Goal: Contribute content: Contribute content

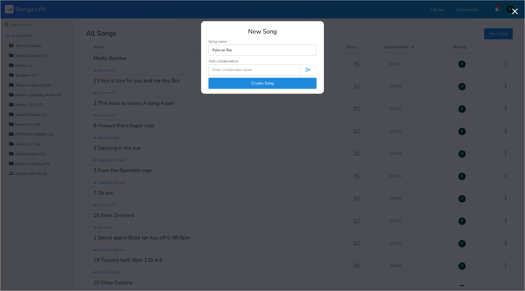
type input "Felix en Ria"
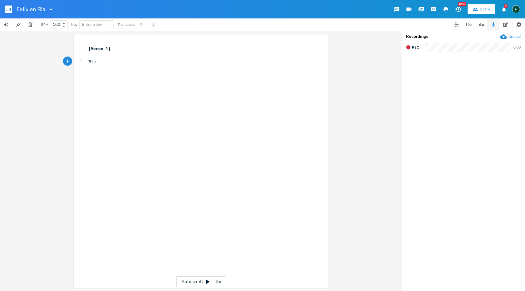
scroll to position [0, 8]
type textarea "Wie Rai"
type textarea "ia nog een meidje waas van een joar of 6"
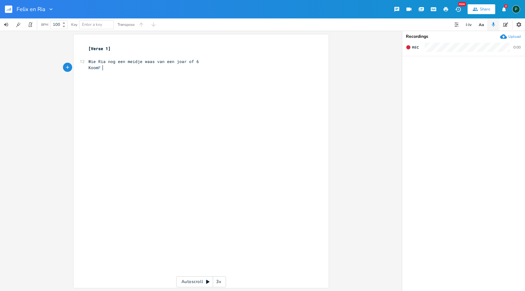
type textarea "Koom Fe"
type textarea "Toetje al bij"
type textarea "dagelijks langs en leed her nooit met [DEMOGRAPHIC_DATA]"
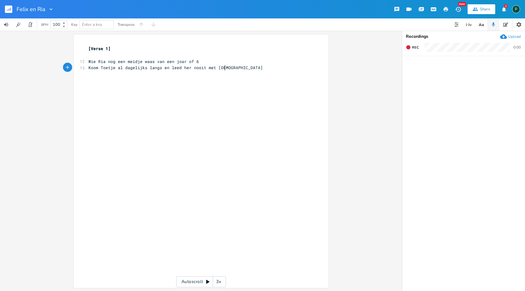
scroll to position [0, 75]
drag, startPoint x: 120, startPoint y: 69, endPoint x: 97, endPoint y: 69, distance: 22.4
click at [97, 69] on span "Koom Toetje al dagelijks langs en leed her nooit met [DEMOGRAPHIC_DATA]" at bounding box center [175, 68] width 174 height 6
type textarea "[PERSON_NAME]"
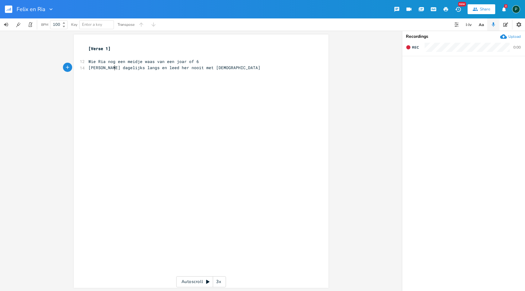
click at [215, 68] on pre "[PERSON_NAME] dagelijks langs en leed her nooit met [DEMOGRAPHIC_DATA]" at bounding box center [198, 67] width 222 height 6
type textarea "He zoot weer aan her trommelke wilde lekker knoets"
type textarea "sche"
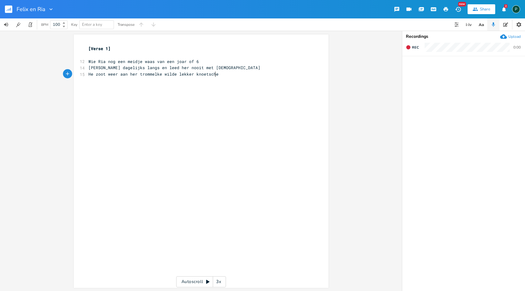
scroll to position [0, 8]
drag, startPoint x: 115, startPoint y: 74, endPoint x: 87, endPoint y: 74, distance: 27.9
click at [88, 74] on span "He zoot weer aan her trommelke wilde lekker knoetsche" at bounding box center [153, 74] width 130 height 6
type textarea "Zoot e"
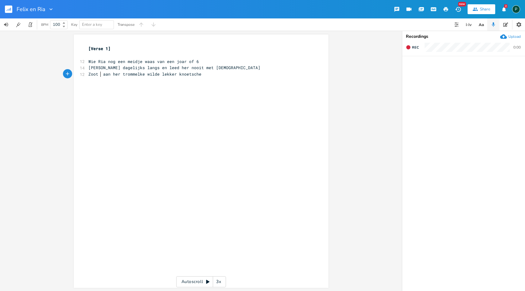
type textarea "he"
click at [88, 75] on span "Zoot he aan her trommelke wilde lekker knoetsche" at bounding box center [147, 74] width 118 height 6
type textarea "later"
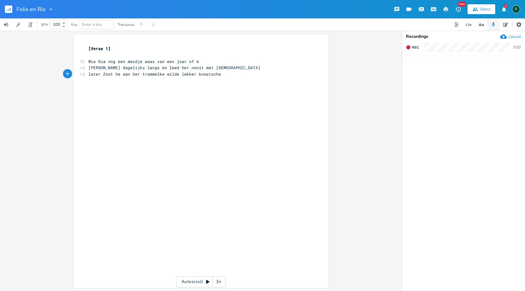
click at [163, 75] on span "later Zoot he aan her trommelke wilde lekker knoetsche" at bounding box center [154, 74] width 133 height 6
type textarea "en"
click at [88, 75] on span "later Zoot he aan her trommelke en wilde lekker knoetsche" at bounding box center [158, 74] width 140 height 6
type textarea "L"
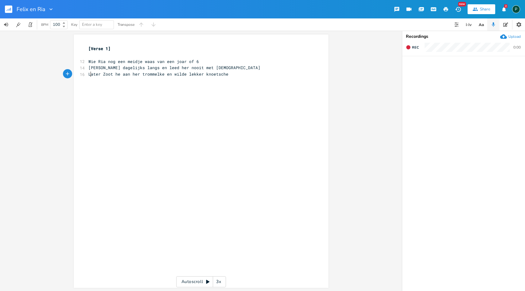
scroll to position [0, 2]
drag, startPoint x: 117, startPoint y: 75, endPoint x: 77, endPoint y: 75, distance: 40.2
click at [77, 75] on div "Later Zoot he x [Verse 1] ​ 12 Wie Ria nog een meidje waas van een joar of 6 14…" at bounding box center [201, 160] width 255 height 253
type textarea "He zoot steeds"
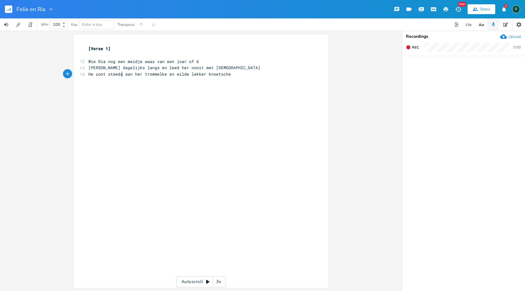
scroll to position [0, 27]
type textarea "kker knoetsche"
drag, startPoint x: 225, startPoint y: 73, endPoint x: 191, endPoint y: 73, distance: 34.4
click at [191, 73] on span "He zoot steeds aan her trommelke en wilde lekker knoetsche" at bounding box center [159, 74] width 142 height 6
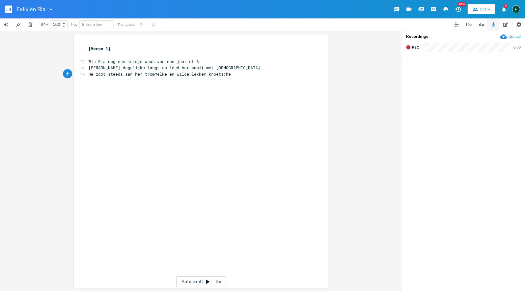
click at [118, 83] on pre "​" at bounding box center [198, 80] width 222 height 6
type textarea "Nou"
type textarea "[PERSON_NAME] zei Ria do deugeneet"
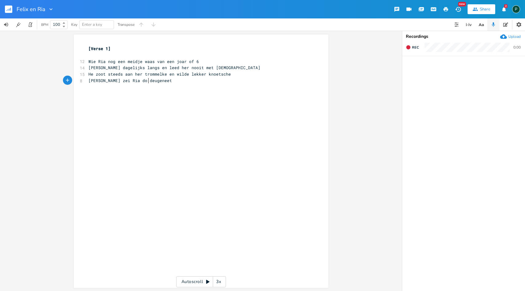
click at [121, 82] on span "[PERSON_NAME] zei Ria do deugeneet" at bounding box center [129, 81] width 83 height 6
type textarea "e"
click at [149, 79] on pre "[PERSON_NAME] zei Ria doe deugeneet" at bounding box center [198, 80] width 222 height 6
type textarea "Ich zet dich in het hus"
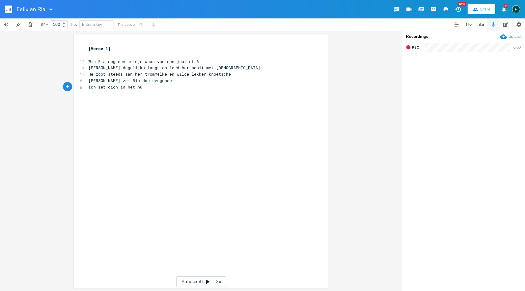
scroll to position [0, 39]
type textarea "kse"
type textarea "kske"
click at [98, 68] on span "[PERSON_NAME] dagelijks langs en leed her nooit met [DEMOGRAPHIC_DATA]" at bounding box center [174, 68] width 172 height 6
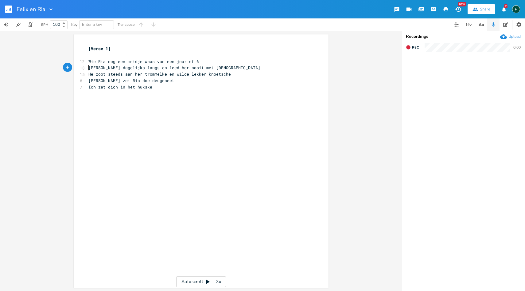
click at [101, 69] on span "[PERSON_NAME] dagelijks langs en leed her nooit met [DEMOGRAPHIC_DATA]" at bounding box center [174, 68] width 172 height 6
type textarea "koom"
drag, startPoint x: 156, startPoint y: 67, endPoint x: 100, endPoint y: 67, distance: 55.6
click at [100, 67] on span "[PERSON_NAME] dagelijks langs en leed her nooit met [DEMOGRAPHIC_DATA]" at bounding box center [174, 68] width 172 height 6
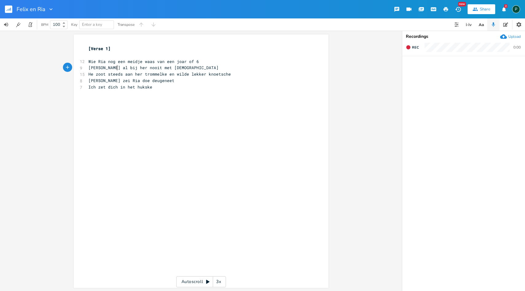
scroll to position [0, 8]
type textarea "al bij"
click at [125, 70] on span "[PERSON_NAME] al bij her nooit met [DEMOGRAPHIC_DATA]" at bounding box center [153, 68] width 130 height 6
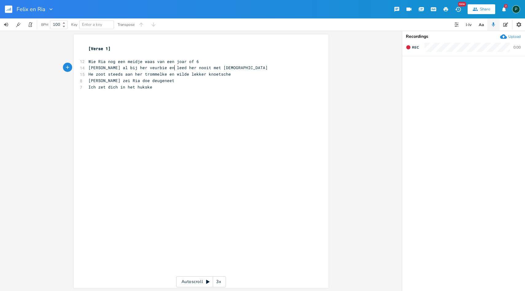
type textarea "veurbie en leed her"
type textarea "al bij her veurbie en leed her"
drag, startPoint x: 176, startPoint y: 68, endPoint x: 99, endPoint y: 68, distance: 77.4
click at [99, 68] on span "[PERSON_NAME] al bij her veurbie en leed her nooit met [DEMOGRAPHIC_DATA]" at bounding box center [179, 68] width 182 height 6
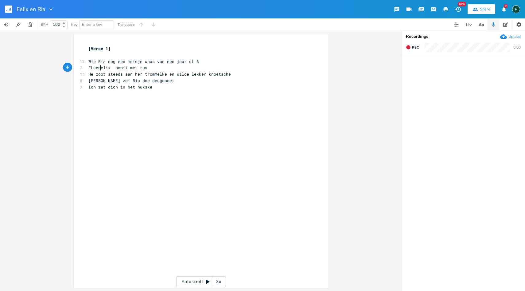
scroll to position [0, 10]
type textarea "Leed f"
type textarea "al bij her veurbie en leed her"
click at [96, 67] on span "[PERSON_NAME] al bij her veurbie en leed her nooit met [DEMOGRAPHIC_DATA]" at bounding box center [179, 68] width 182 height 6
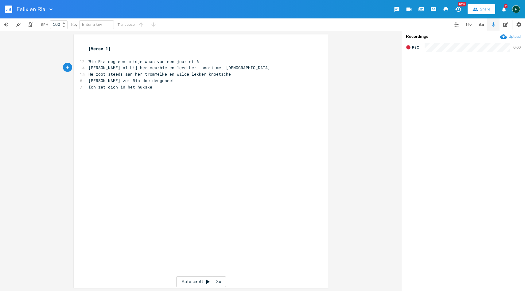
click at [88, 67] on span "[PERSON_NAME] al bij her veurbie en leed her nooit met [DEMOGRAPHIC_DATA]" at bounding box center [179, 68] width 182 height 6
type textarea "Koom"
click at [228, 75] on pre "He zoot steeds aan her trommelke en wilde lekker knoetsche" at bounding box center [198, 74] width 222 height 6
type textarea "kussen"
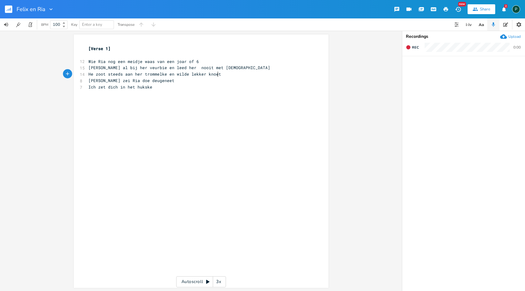
scroll to position [0, 8]
type textarea "noetsche"
drag, startPoint x: 149, startPoint y: 88, endPoint x: 56, endPoint y: 88, distance: 93.0
click at [56, 88] on div "Ich zet dich in het hukske x [Verse 1] ​ 12 Wie Ria nog een meidje waas van een…" at bounding box center [201, 161] width 402 height 260
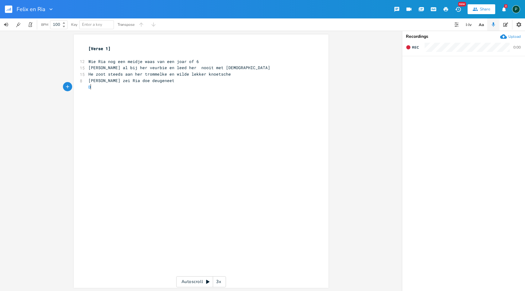
type textarea "Doe"
type textarea "e [PERSON_NAME]"
type textarea "allein mer foesche"
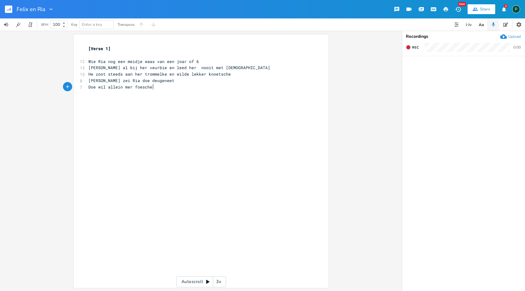
click at [132, 88] on span "Doe wil allein mer foesche" at bounding box center [120, 87] width 64 height 6
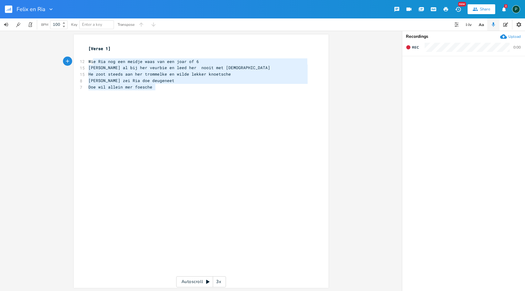
type textarea "Wie [PERSON_NAME] nog een meidje waas van een joar of 6 Koom [PERSON_NAME] al b…"
drag, startPoint x: 155, startPoint y: 88, endPoint x: 87, endPoint y: 59, distance: 74.7
click at [87, 59] on div "[Verse 1] ​ 12 Wie Ria nog een meidje waas van een joar of 6 15 Koom [PERSON_NA…" at bounding box center [198, 70] width 222 height 51
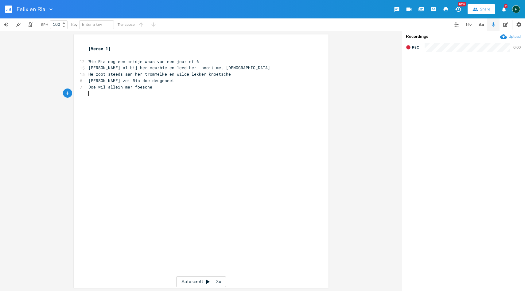
click at [87, 116] on div "x [Verse 1] ​ 12 Wie [PERSON_NAME] nog een meidje waas van een joar of 6 15 Koo…" at bounding box center [205, 166] width 237 height 245
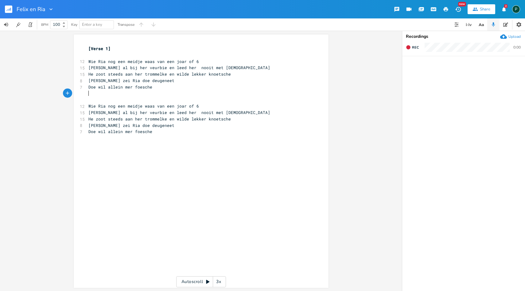
click at [100, 96] on pre "​" at bounding box center [198, 99] width 222 height 6
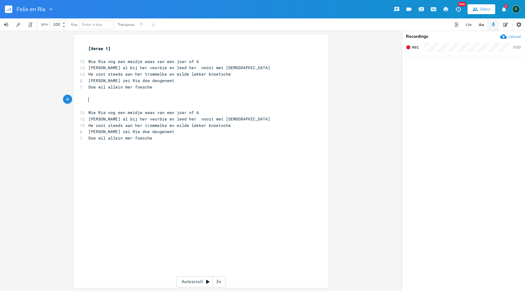
click at [131, 161] on div "x [Verse 1] ​ 12 Wie [PERSON_NAME] nog een meidje waas van een joar of 6 15 Koo…" at bounding box center [205, 166] width 237 height 245
type textarea "Ja ja mensen"
type textarea "Geen"
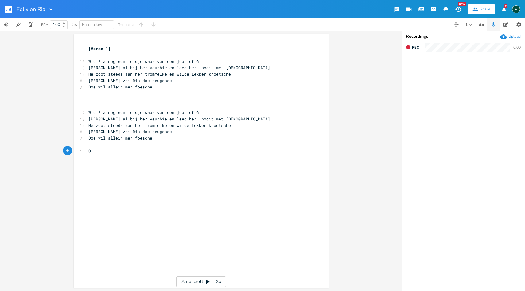
type textarea "Ong"
type textarea "Wa"
type textarea "Mensen lief gee"
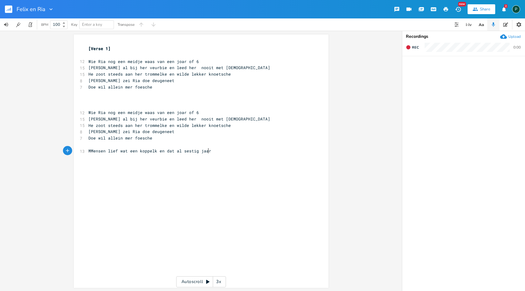
scroll to position [0, 90]
type textarea "Mensen lief wat een koppelk en dat al sestig jaar"
type textarea "z"
click at [214, 146] on pre "​" at bounding box center [198, 144] width 222 height 6
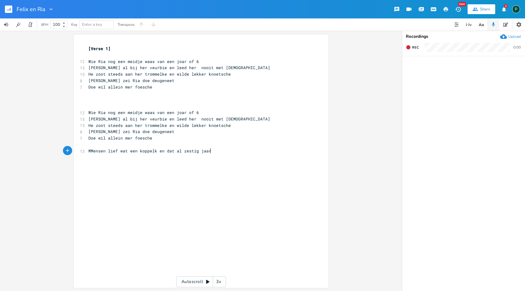
click at [213, 151] on pre "MMensen lief wat een koppelk en dat al zestig jaar" at bounding box center [198, 151] width 222 height 6
type textarea "Alleen"
click at [153, 150] on span "MMensen lief wat een koppelk en dat al zestig jaar" at bounding box center [149, 151] width 123 height 6
click at [88, 151] on span "MMensen lief wat een koppel en dat al zestig jaar" at bounding box center [148, 151] width 120 height 6
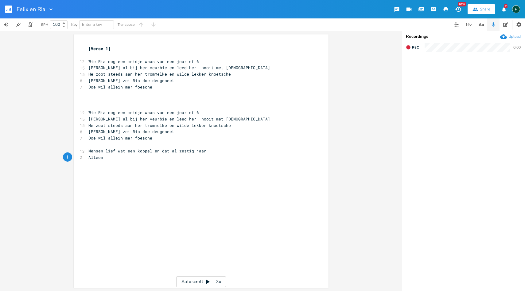
click at [108, 158] on pre "Alleen" at bounding box center [198, 157] width 222 height 6
type textarea "af en toe Ria God miljaard"
click at [125, 158] on span "Alleen af en toe Ria God miljaard" at bounding box center [128, 157] width 81 height 6
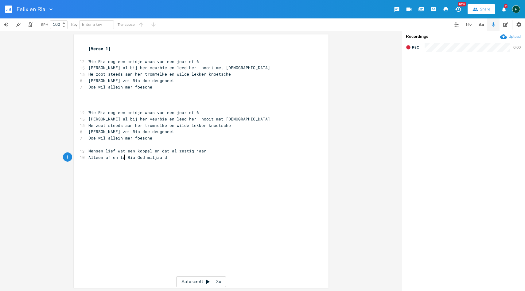
scroll to position [0, 4]
type textarea "oe nonde jus"
type textarea "jus"
drag, startPoint x: 105, startPoint y: 157, endPoint x: 86, endPoint y: 157, distance: 18.7
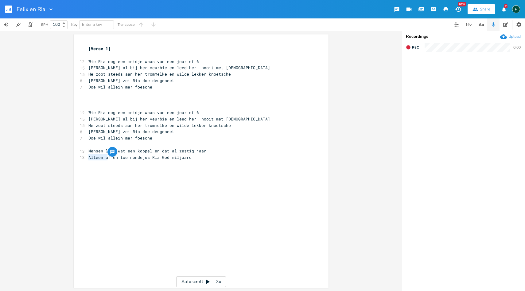
click at [88, 157] on span "Alleen af en toe nondejus Ria God miljaard" at bounding box center [139, 157] width 103 height 6
type textarea "A"
type textarea "Slechts"
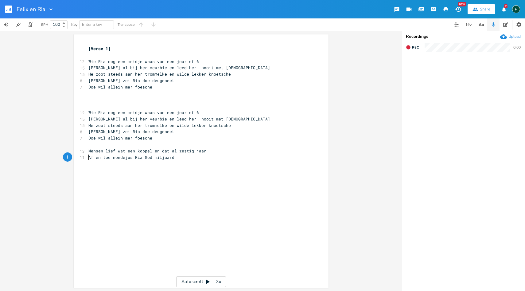
click at [157, 152] on span "Mensen lief wat een koppel en dat al zestig jaar" at bounding box center [147, 151] width 118 height 6
drag, startPoint x: 108, startPoint y: 158, endPoint x: 87, endPoint y: 158, distance: 20.6
click at [88, 158] on span "Af en toe nondejus Ria God miljaard" at bounding box center [131, 157] width 86 height 6
type textarea "Aleen"
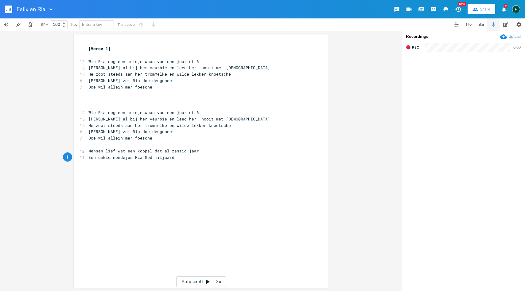
type textarea "Een enklele"
type textarea "Alleem"
type textarea "n soms"
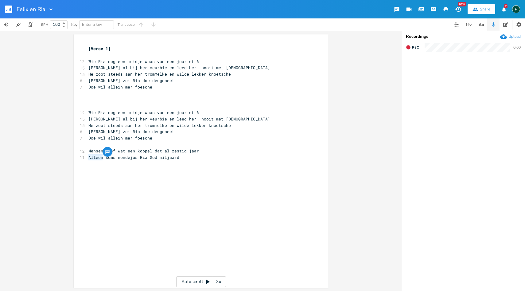
drag, startPoint x: 102, startPoint y: 157, endPoint x: 87, endPoint y: 157, distance: 14.7
click at [88, 157] on span "Alleen soms nondejus Ria God miljaard" at bounding box center [133, 157] width 91 height 6
type textarea "Slechts"
drag, startPoint x: 116, startPoint y: 158, endPoint x: 85, endPoint y: 158, distance: 30.4
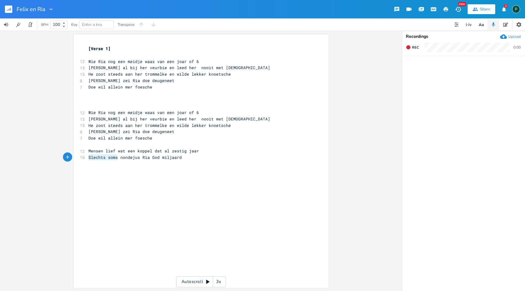
click at [87, 158] on pre "Slechts soms nondejus Ria God miljaard" at bounding box center [198, 157] width 222 height 6
type textarea "Noe huu"
type textarea "rste"
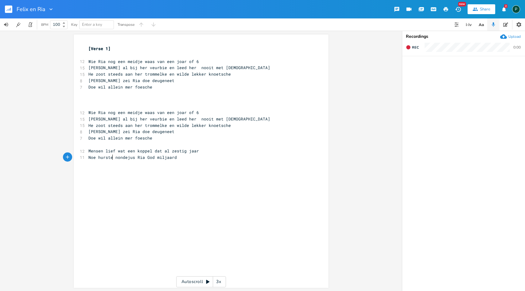
click at [98, 158] on span "Noe hurste nondejus Ria God miljaard" at bounding box center [132, 157] width 88 height 6
type textarea "e"
click at [114, 158] on span "Noe heurste nondejus Ria God miljaard" at bounding box center [133, 157] width 91 height 6
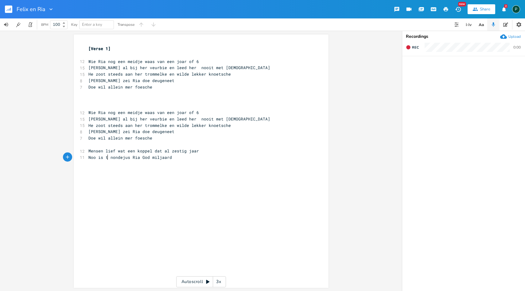
type textarea "o is t'"
click at [159, 151] on span "Mensen lief wat een koppel dat al zestig jaar" at bounding box center [143, 151] width 111 height 6
type textarea "al"
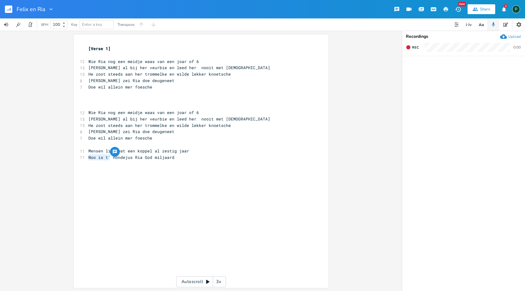
drag, startPoint x: 108, startPoint y: 156, endPoint x: 87, endPoint y: 156, distance: 20.9
click at [88, 156] on span "Noo is t' nondejus Ria God miljaard" at bounding box center [131, 157] width 86 height 6
type textarea "[PERSON_NAME]"
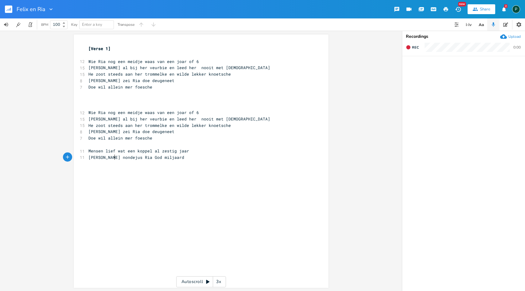
click at [151, 150] on span "Mensen lief wat een koppel al zestig jaar" at bounding box center [138, 151] width 101 height 6
type textarea "dat"
click at [179, 157] on pre "[PERSON_NAME] nondejus Ria God miljaard" at bounding box center [198, 157] width 222 height 6
click at [94, 157] on span "[PERSON_NAME] nondejus Ria God miljaard" at bounding box center [136, 157] width 96 height 6
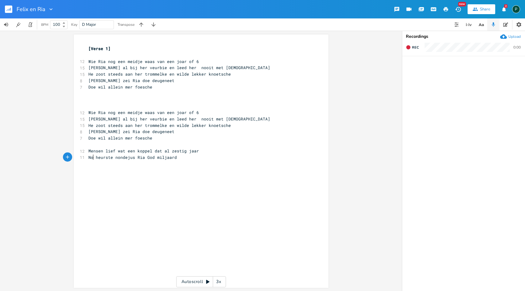
type textarea "Noe"
click at [181, 157] on pre "Noe heurste nondejus Ria God miljaard" at bounding box center [198, 157] width 222 height 6
drag, startPoint x: 113, startPoint y: 156, endPoint x: 96, endPoint y: 158, distance: 17.0
click at [96, 158] on span "Noe heurste nondejus Ria God miljaard" at bounding box center [133, 157] width 91 height 6
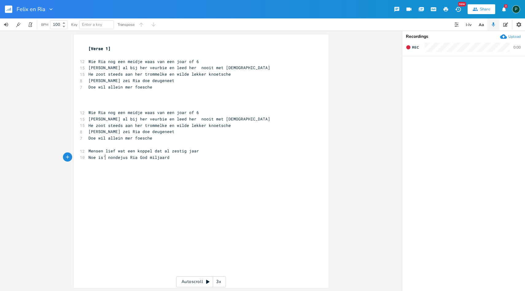
scroll to position [0, 5]
type textarea "is't"
click at [91, 181] on div "x [Verse 1] ​ 12 Wie [PERSON_NAME] nog een meidje waas van een joar of 6 15 Koo…" at bounding box center [205, 166] width 237 height 245
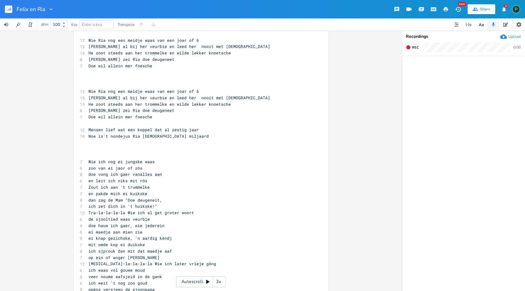
scroll to position [20, 0]
click at [153, 42] on span "Wie Ria nog een meidje waas van een joar of 6" at bounding box center [143, 42] width 111 height 6
type textarea "zo"
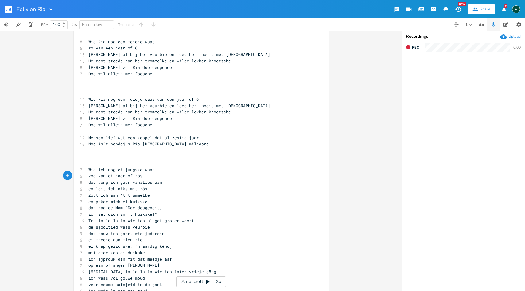
click at [149, 176] on pre "zoo van ei jaor of zös" at bounding box center [198, 176] width 222 height 6
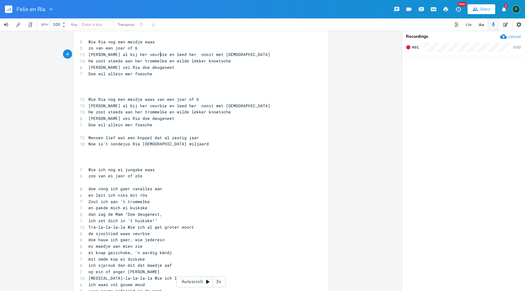
click at [158, 52] on span "[PERSON_NAME] al bij her veurbie en leed her nooit met [DEMOGRAPHIC_DATA]" at bounding box center [179, 55] width 182 height 6
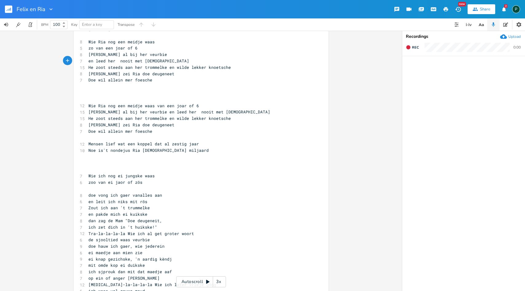
click at [153, 61] on pre "en leed her nooit met [DEMOGRAPHIC_DATA]" at bounding box center [198, 61] width 222 height 6
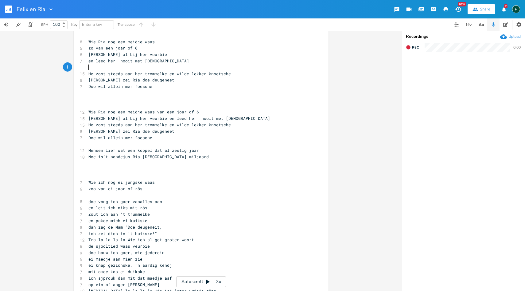
click at [117, 62] on span "en leed her nooit met [DEMOGRAPHIC_DATA]" at bounding box center [138, 61] width 101 height 6
click at [163, 73] on span "He zoot steeds aan her trommelke en wilde lekker knoetsche" at bounding box center [159, 74] width 142 height 6
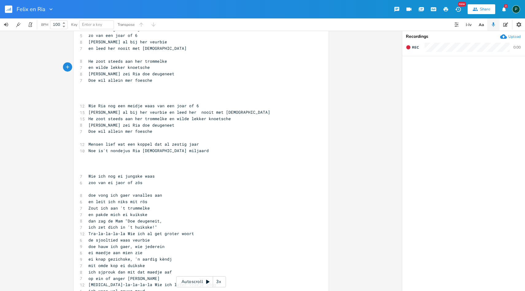
scroll to position [35, 0]
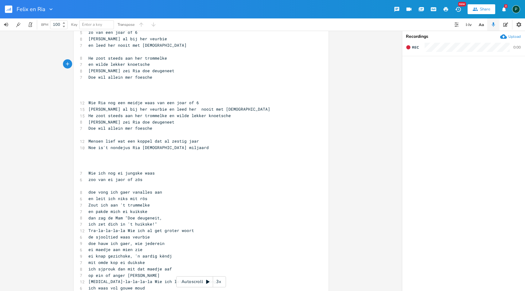
click at [156, 103] on span "Wie Ria nog een meidje waas van een joar of 6" at bounding box center [143, 103] width 111 height 6
click at [153, 103] on span "Wie Ria nog een meidje waas van een joar of 6" at bounding box center [143, 103] width 111 height 6
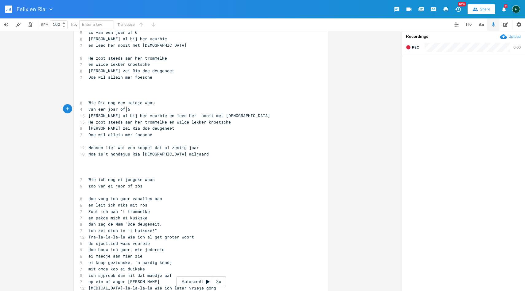
click at [125, 110] on span "van een joar of 6" at bounding box center [109, 109] width 42 height 6
type textarea "1"
click at [118, 108] on span "van een joar of 16" at bounding box center [110, 109] width 44 height 6
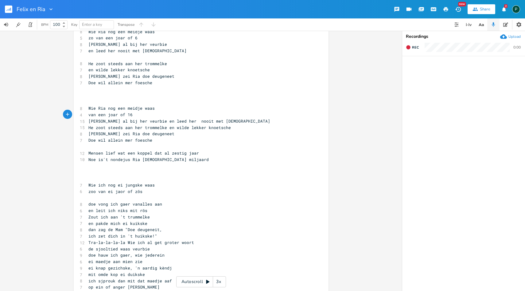
scroll to position [31, 0]
click at [87, 113] on pre "van een joar of 16" at bounding box center [198, 114] width 222 height 6
type textarea "zoo"
drag, startPoint x: 220, startPoint y: 121, endPoint x: 178, endPoint y: 122, distance: 42.1
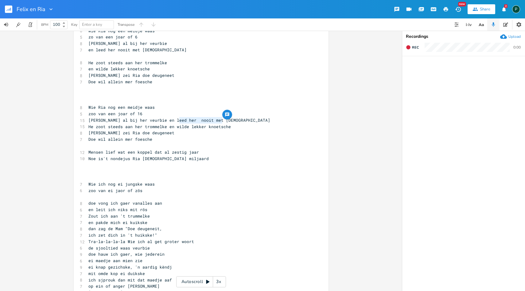
click at [178, 122] on span "[PERSON_NAME] al bij her veurbie en leed her nooit met [DEMOGRAPHIC_DATA]" at bounding box center [179, 120] width 182 height 6
type textarea "alleen"
type textarea "her nooit met [DEMOGRAPHIC_DATA]"
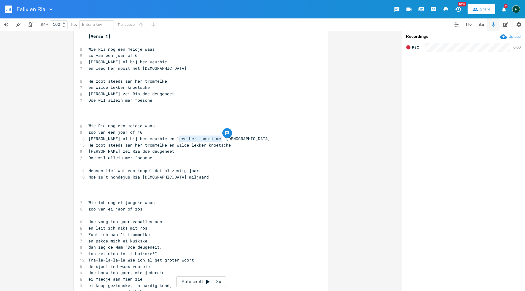
scroll to position [10, 0]
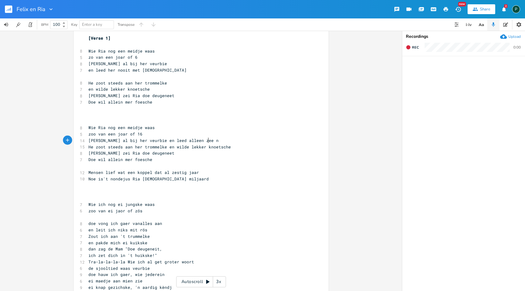
type textarea "zee n"
type textarea "n"
click at [177, 140] on span "[PERSON_NAME] al bij her veurbie en leed alleen zeen" at bounding box center [152, 141] width 128 height 6
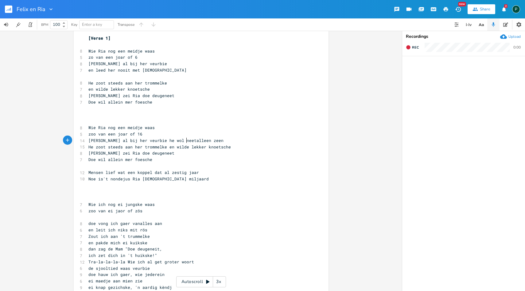
type textarea "he wol neet"
click at [184, 139] on span "[PERSON_NAME] al bij her veurbie he wol neet alleen zeen" at bounding box center [157, 141] width 138 height 6
type textarea "oots meer"
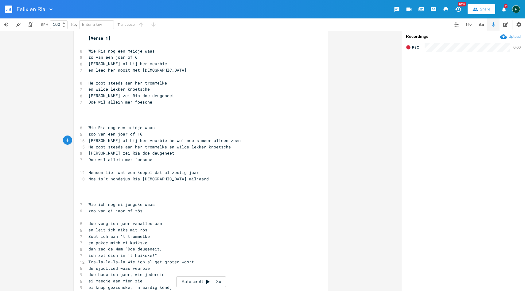
scroll to position [0, 18]
click at [158, 138] on span "[PERSON_NAME] al bij her veurbie he wol noots meer alleen zeen" at bounding box center [164, 141] width 152 height 6
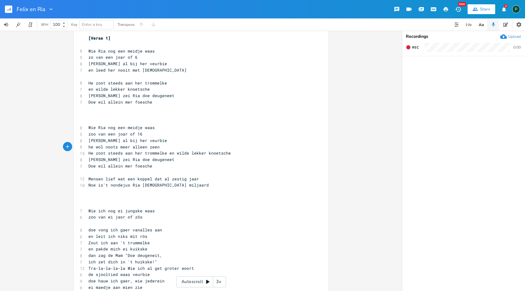
click at [130, 146] on span "he wol noots meer alleen zeen" at bounding box center [123, 147] width 71 height 6
type textarea "mog noots"
drag, startPoint x: 101, startPoint y: 147, endPoint x: 87, endPoint y: 147, distance: 14.4
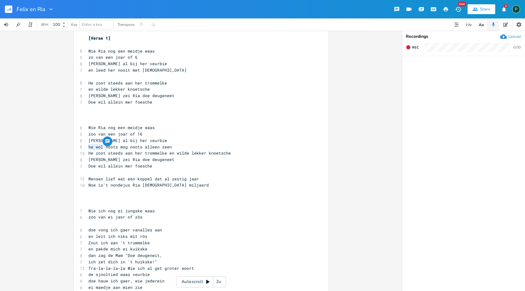
click at [88, 147] on span "he wol noots mog noots alleen zeen" at bounding box center [129, 147] width 83 height 6
type textarea "Zie n"
type textarea "moch"
click at [163, 155] on span "He zoot steeds aan her trommelke en wilde lekker knoetsche" at bounding box center [159, 153] width 142 height 6
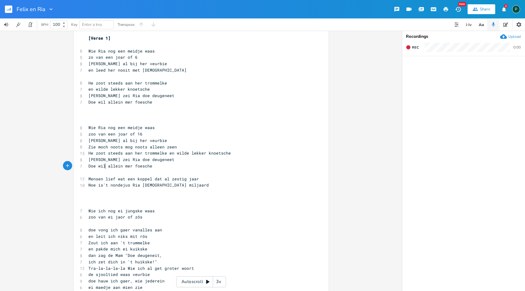
click at [102, 165] on span "Doe wil allein mer foesche" at bounding box center [120, 166] width 64 height 6
type textarea "s"
drag, startPoint x: 156, startPoint y: 141, endPoint x: 85, endPoint y: 141, distance: 70.3
click at [87, 141] on pre "[PERSON_NAME] al bij her veurbie" at bounding box center [198, 140] width 222 height 6
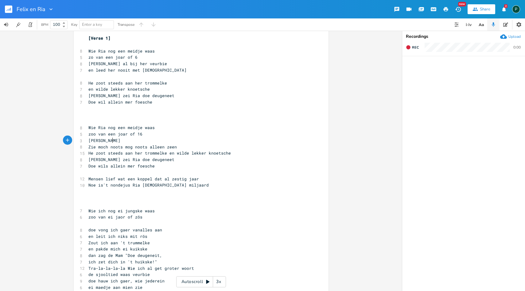
scroll to position [0, 18]
type textarea "Zoot [PERSON_NAME] daag derbie"
type textarea "mog noots"
drag, startPoint x: 144, startPoint y: 147, endPoint x: 122, endPoint y: 146, distance: 22.1
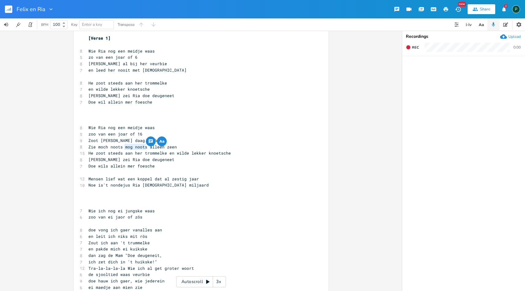
click at [122, 146] on span "Zie moch noots mog noots alleen zeen" at bounding box center [132, 147] width 88 height 6
click at [164, 152] on span "He zoot steeds aan her trommelke en wilde lekker knoetsche" at bounding box center [159, 153] width 142 height 6
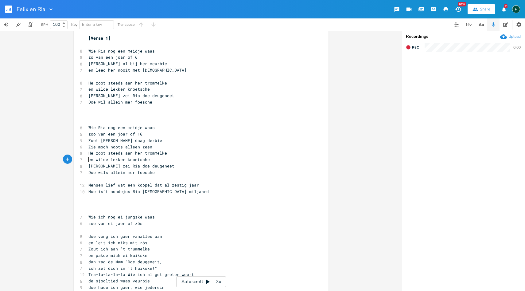
click at [122, 96] on span "[PERSON_NAME] zei Ria doe deugeneet" at bounding box center [131, 96] width 86 height 6
type textarea "ei"
drag, startPoint x: 146, startPoint y: 90, endPoint x: 80, endPoint y: 89, distance: 66.9
click at [87, 89] on div "7 en wilde lekker knoetsche" at bounding box center [198, 89] width 222 height 6
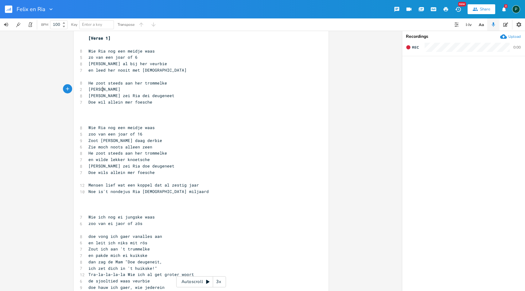
type textarea "[PERSON_NAME]"
type textarea "en wilde lekker knoetsche"
drag, startPoint x: 147, startPoint y: 159, endPoint x: 87, endPoint y: 160, distance: 60.5
click at [87, 160] on pre "en wilde lekker knoetsche" at bounding box center [198, 159] width 222 height 6
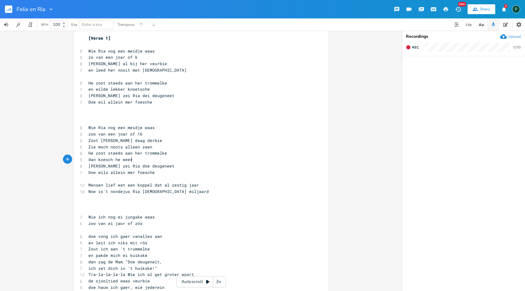
scroll to position [0, 37]
type textarea "dan koesch he weer afdro"
type textarea "öpe"
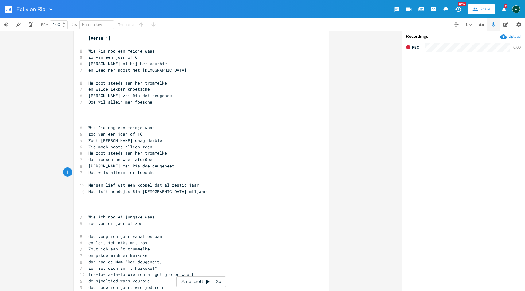
click at [152, 174] on span "Doe wils allein mer foesche" at bounding box center [121, 172] width 66 height 6
type textarea "knöpe"
drag, startPoint x: 101, startPoint y: 140, endPoint x: 85, endPoint y: 140, distance: 15.7
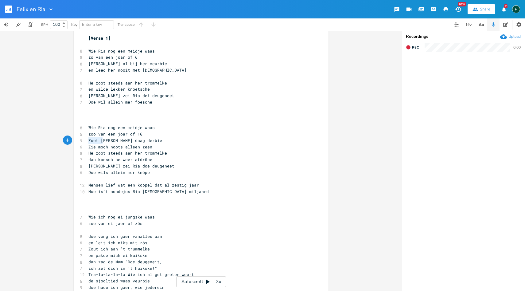
click at [87, 140] on pre "Zoot [PERSON_NAME] daag derbie" at bounding box center [198, 140] width 222 height 6
type textarea "Zoot f"
click at [101, 140] on span "Zoot [PERSON_NAME] daag derbie" at bounding box center [125, 141] width 74 height 6
type textarea "F"
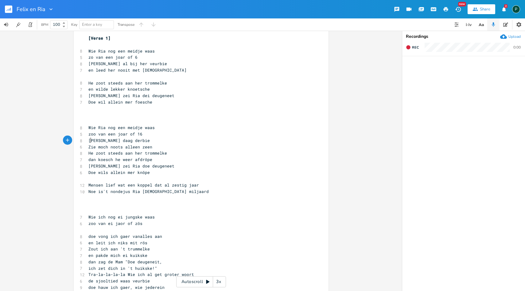
scroll to position [0, 2]
click at [172, 145] on pre "Zie moch noots alleen zeen" at bounding box center [198, 147] width 222 height 6
drag, startPoint x: 137, startPoint y: 147, endPoint x: 86, endPoint y: 146, distance: 51.3
click at [87, 146] on pre "Zie moch noots alleen zeen" at bounding box center [198, 147] width 222 height 6
type textarea "W"
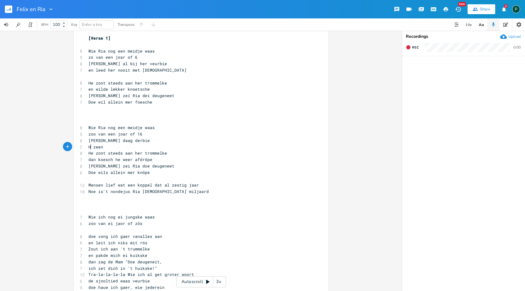
scroll to position [0, 6]
type textarea "He wool i"
type textarea "ummer bie her"
drag, startPoint x: 103, startPoint y: 165, endPoint x: 87, endPoint y: 167, distance: 15.7
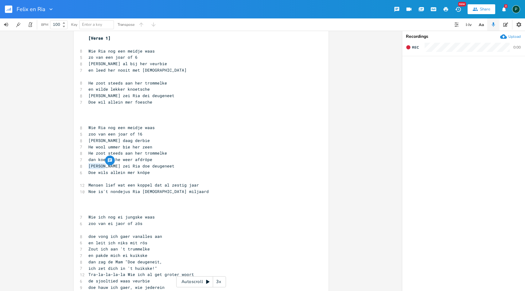
click at [88, 167] on span "[PERSON_NAME] zei Ria doe deugeneet" at bounding box center [131, 166] width 86 height 6
type textarea "Want"
click at [118, 160] on span "dan koesch he weer afdröpe" at bounding box center [120, 160] width 64 height 6
type textarea "ma"
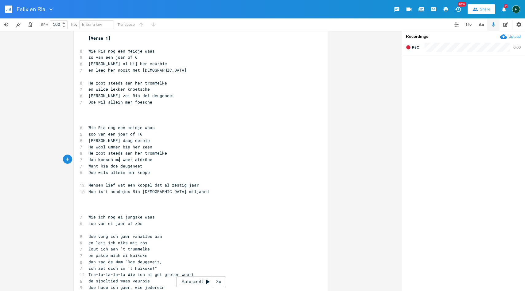
scroll to position [0, 5]
type textarea "er"
type textarea "he"
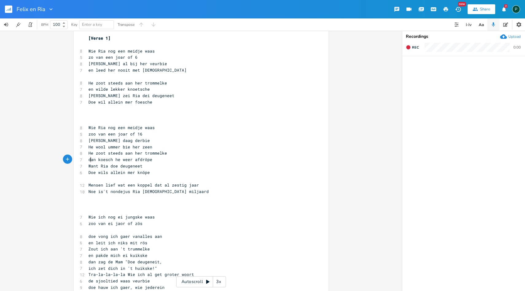
click at [89, 160] on span "dan koesch he weer afdröpe" at bounding box center [120, 160] width 64 height 6
type textarea "|Mehr d"
click at [88, 160] on span "|Mehr dan koesch he weer afdröpe" at bounding box center [127, 160] width 79 height 6
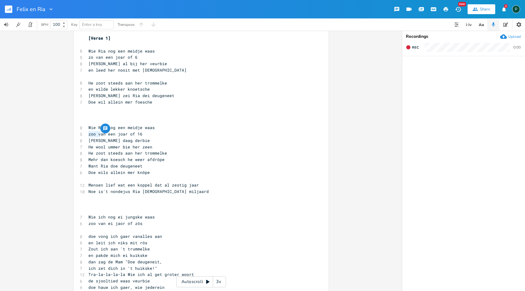
drag, startPoint x: 97, startPoint y: 132, endPoint x: 87, endPoint y: 132, distance: 10.1
click at [88, 132] on span "zoo van een joar of 16" at bounding box center [115, 134] width 54 height 6
type textarea "V"
drag, startPoint x: 137, startPoint y: 147, endPoint x: 106, endPoint y: 149, distance: 30.8
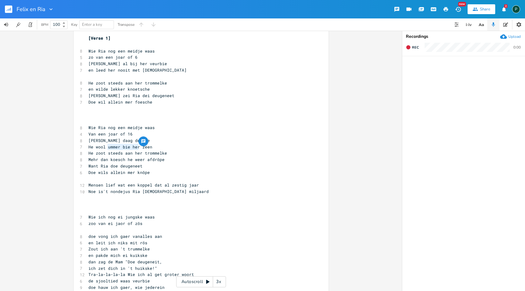
click at [106, 149] on span "He wool ummer bie her zeen" at bounding box center [120, 147] width 64 height 6
type textarea "neet meer alleen"
type textarea "in"
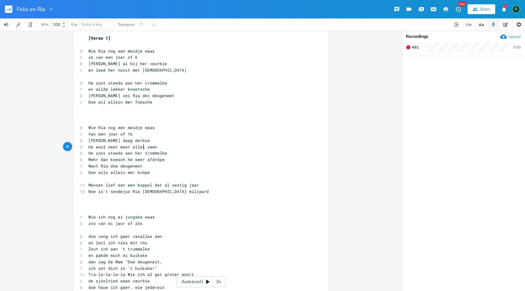
scroll to position [0, 3]
click at [142, 160] on span "Mehr dan koesch he weer afdröpe" at bounding box center [126, 160] width 76 height 6
type textarea "Mehr d"
drag, startPoint x: 102, startPoint y: 159, endPoint x: 85, endPoint y: 159, distance: 16.9
click at [87, 159] on pre "Mehr dan koesch he afdröpe" at bounding box center [198, 159] width 222 height 6
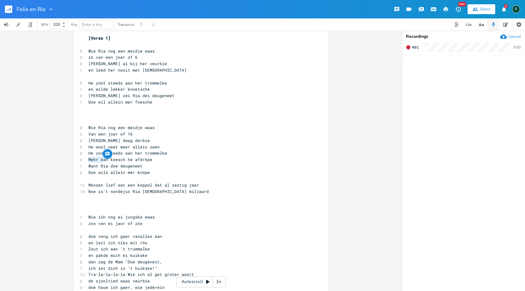
click at [130, 158] on span "Mehr dan koesch he afdröpe" at bounding box center [120, 160] width 64 height 6
type textarea "er"
type textarea "r weer"
drag, startPoint x: 102, startPoint y: 159, endPoint x: 87, endPoint y: 159, distance: 14.7
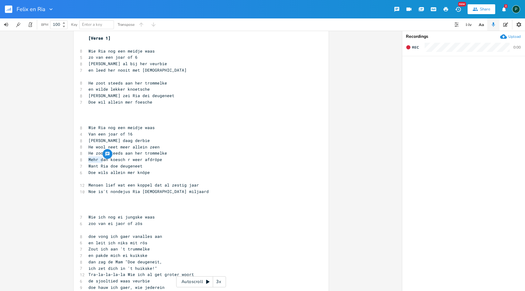
click at [88, 159] on span "Mehr dan koesch r weer afdröpe" at bounding box center [125, 160] width 74 height 6
type textarea "D"
click at [127, 146] on span "He wool neet meer allein zeen" at bounding box center [123, 147] width 71 height 6
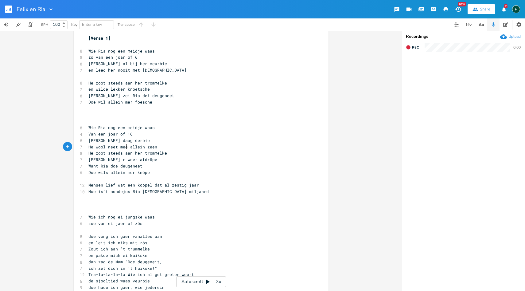
type textarea "meer"
click at [87, 159] on pre "[PERSON_NAME] r weer afdröpe" at bounding box center [198, 159] width 222 height 6
drag, startPoint x: 120, startPoint y: 153, endPoint x: 84, endPoint y: 153, distance: 36.5
click at [84, 153] on div "He zoot steeds x [Verse 1] ​ 8 Wie Ria nog een meidje waas 5 zo van een joar of…" at bounding box center [201, 219] width 255 height 390
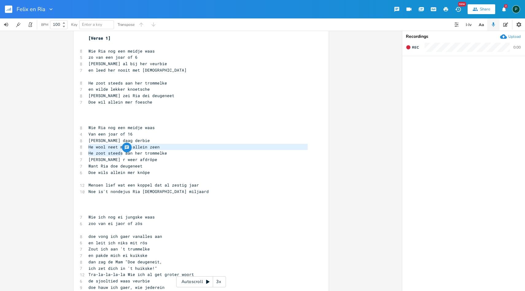
type textarea "S"
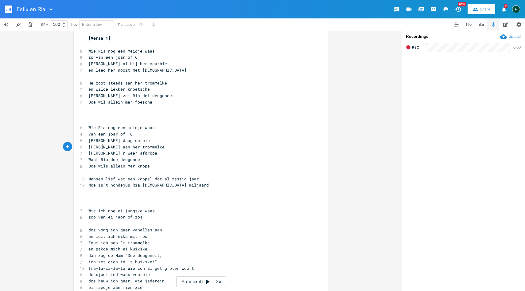
type textarea "Stiekem"
type textarea "Stiekem aan her trommelke"
drag, startPoint x: 147, startPoint y: 148, endPoint x: 86, endPoint y: 148, distance: 61.4
click at [87, 148] on pre "Stiekem aan her trommelke" at bounding box center [198, 147] width 222 height 6
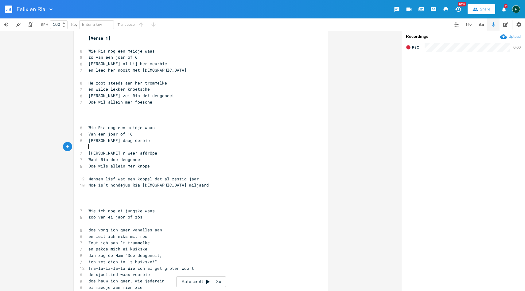
type textarea "Stiekem aan her trommelke"
type textarea "He wool neet meer allein zeen He zoot steeds"
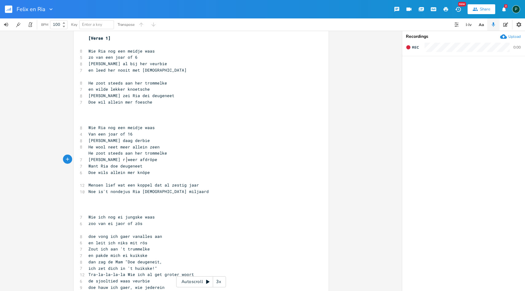
click at [125, 159] on span "[PERSON_NAME] r weer afdröpe" at bounding box center [122, 160] width 69 height 6
type textarea "He zoot steeds aan her trommelke"
drag, startPoint x: 164, startPoint y: 152, endPoint x: 86, endPoint y: 153, distance: 77.4
click at [87, 153] on pre "He zoot steeds aan her trommelke" at bounding box center [198, 153] width 222 height 6
click at [170, 137] on pre "[PERSON_NAME] daag derbie" at bounding box center [198, 140] width 222 height 6
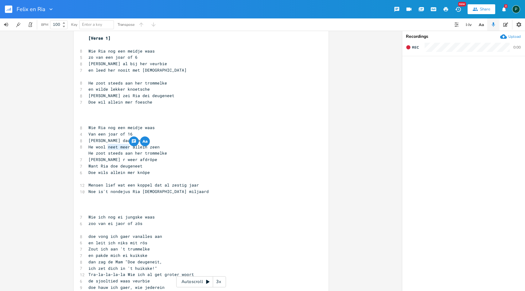
drag, startPoint x: 127, startPoint y: 147, endPoint x: 106, endPoint y: 147, distance: 21.2
click at [106, 147] on span "He wool neet meer allein zeen" at bounding box center [123, 147] width 71 height 6
type textarea "koesch"
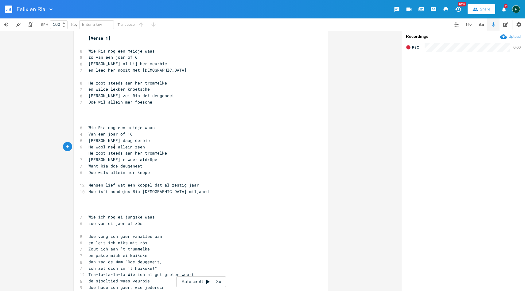
type textarea "neet"
drag, startPoint x: 120, startPoint y: 153, endPoint x: 85, endPoint y: 154, distance: 35.6
click at [85, 154] on div "He zoot steeds x [Verse 1] ​ 8 Wie Ria nog een meidje waas 5 zo van een joar of…" at bounding box center [201, 219] width 255 height 390
type textarea "SAtiekem"
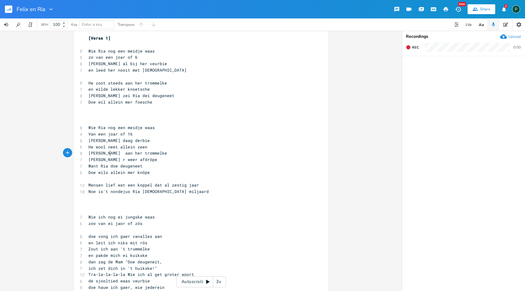
scroll to position [0, 18]
type textarea "tiekem"
click at [114, 158] on span "[PERSON_NAME] r weer afdröpe" at bounding box center [122, 160] width 69 height 6
click at [98, 165] on span "Want Ria doe deugeneet" at bounding box center [115, 166] width 54 height 6
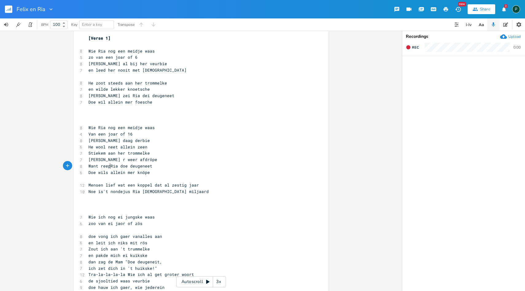
type textarea "reep"
drag, startPoint x: 105, startPoint y: 152, endPoint x: 85, endPoint y: 151, distance: 20.3
click at [85, 151] on div "Stiekem x [Verse 1] ​ 8 Wie Ria nog een meidje waas 5 zo van een joar of 6 8 Ko…" at bounding box center [201, 219] width 255 height 390
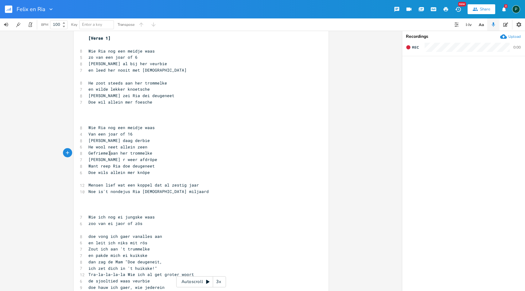
type textarea "Gefriemel"
click at [116, 157] on span "[PERSON_NAME] r weer afdröpe" at bounding box center [122, 160] width 69 height 6
type textarea "he"
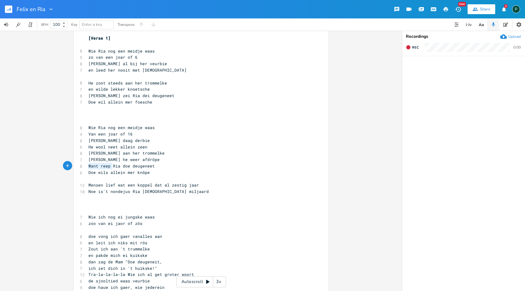
drag, startPoint x: 111, startPoint y: 166, endPoint x: 86, endPoint y: 165, distance: 25.5
click at [87, 165] on pre "Want reep Ria doe deugeneet" at bounding box center [198, 166] width 222 height 6
type textarea "Ria reep dan"
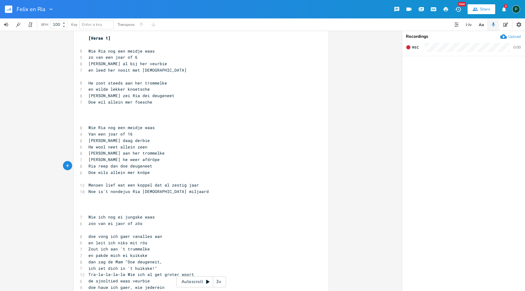
click at [152, 185] on span "Mensen lief wat een koppel dat al zestig jaar" at bounding box center [143, 185] width 111 height 6
type textarea "\"
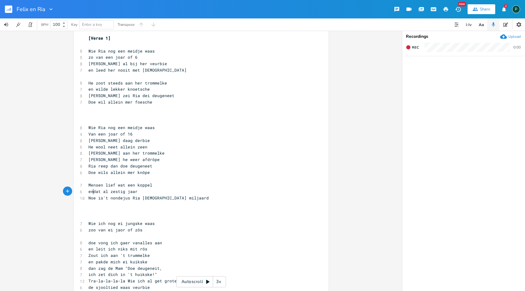
type textarea "en"
click at [107, 200] on span "Noe is't nondejus Ria [DEMOGRAPHIC_DATA] miljaard" at bounding box center [148, 198] width 120 height 6
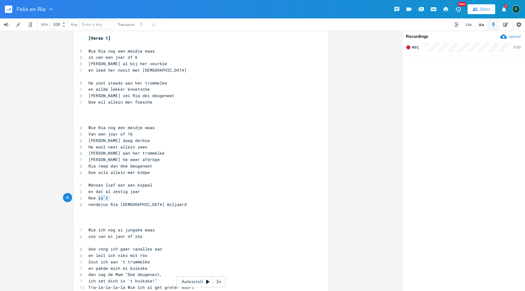
drag, startPoint x: 110, startPoint y: 198, endPoint x: 96, endPoint y: 198, distance: 13.5
click at [96, 198] on pre "Noe is't" at bounding box center [198, 198] width 222 height 6
type textarea "heurste vanoet de keuke"
click at [88, 206] on span "nondejus Ria [DEMOGRAPHIC_DATA] miljaard" at bounding box center [137, 204] width 98 height 6
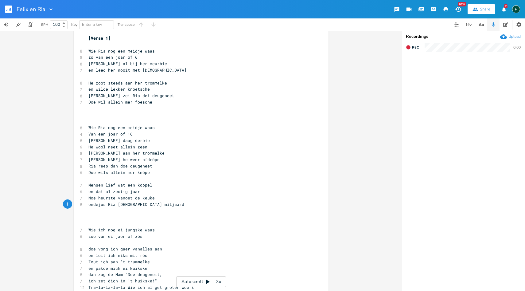
type textarea "N"
click at [141, 192] on pre "en dat al zestig jaar" at bounding box center [198, 191] width 222 height 6
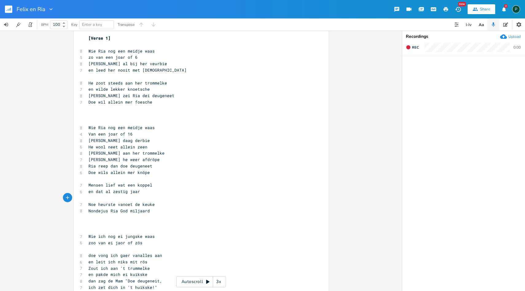
click at [99, 197] on pre "​" at bounding box center [198, 198] width 222 height 6
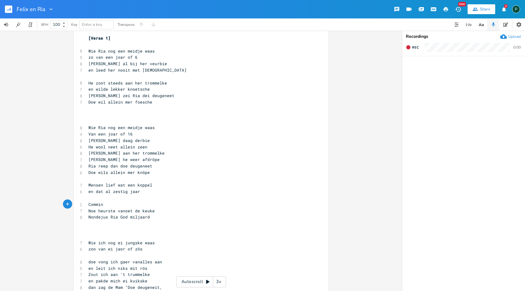
type textarea "Comminio"
type textarea "ceren doen ze niet"
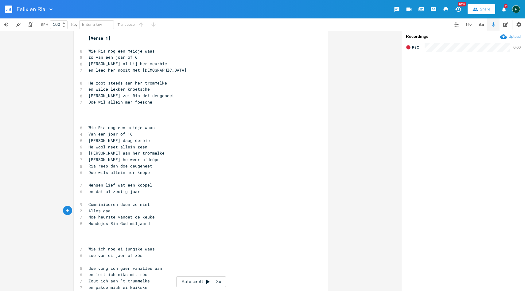
scroll to position [0, 19]
type textarea "Alles gaat per gebaar"
drag, startPoint x: 114, startPoint y: 217, endPoint x: 84, endPoint y: 217, distance: 30.1
click at [84, 217] on div "Noe heurste x [Verse 1] ​ 8 Wie Ria nog een meidje waas 5 zo van een joar of 6 …" at bounding box center [201, 235] width 255 height 422
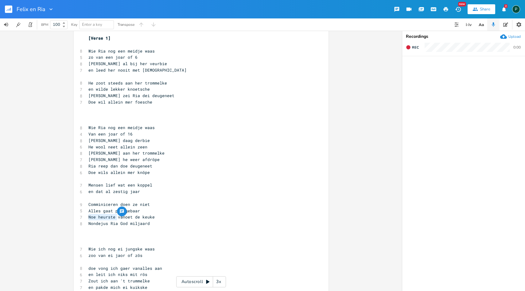
type textarea "A"
type textarea "en af en toe"
click at [88, 201] on span "Comminiceren doen ze niet" at bounding box center [118, 204] width 61 height 6
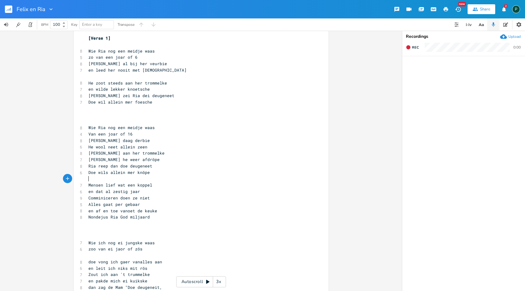
click at [88, 178] on pre "​" at bounding box center [198, 179] width 222 height 6
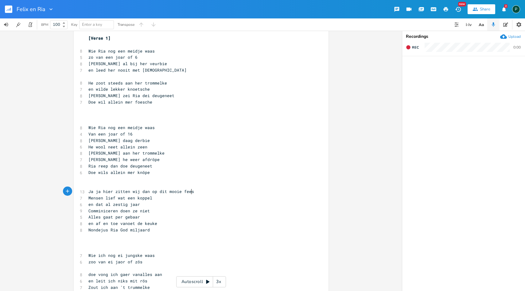
scroll to position [0, 76]
type textarea "Ja ja hier zitten wij dan op dit mooie feest"
click at [148, 193] on span "Ja ja hier zitten wij dan op dit mooie feest" at bounding box center [142, 191] width 108 height 6
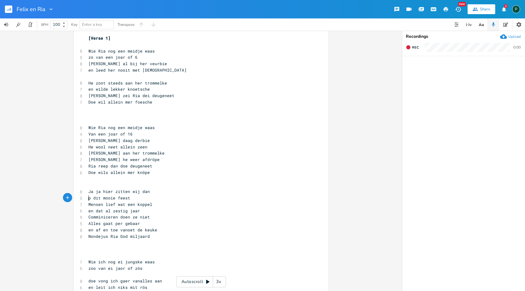
type textarea "O"
click at [145, 197] on pre "Op dit mooie feest" at bounding box center [198, 198] width 222 height 6
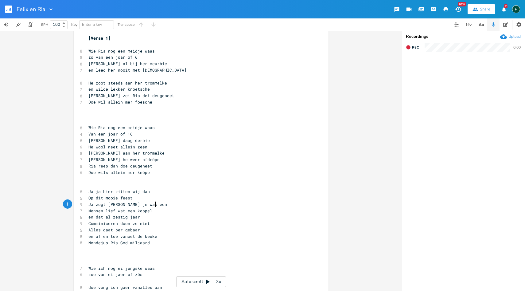
scroll to position [0, 49]
type textarea "Ja zegt [PERSON_NAME] je was een beest"
click at [129, 205] on span "Ja zegt [PERSON_NAME] je was een beest" at bounding box center [134, 204] width 93 height 6
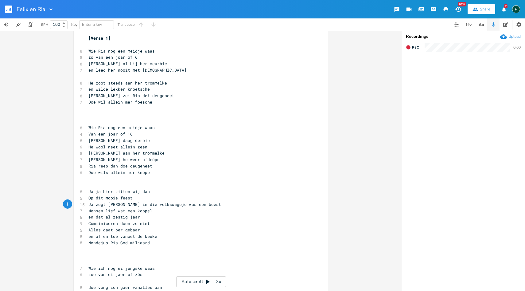
type textarea "in die volkswagen"
click at [103, 204] on span "Ja zegt [PERSON_NAME] in die volkswagen je was een beest" at bounding box center [157, 204] width 138 height 6
type textarea "aie"
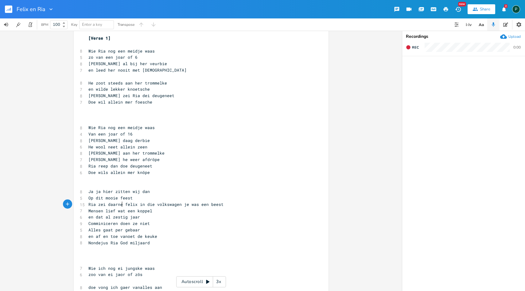
type textarea "zei daarnet"
click at [180, 205] on span "Ria zei daarnet felix in die volkswagen je was een beest" at bounding box center [157, 204] width 138 height 6
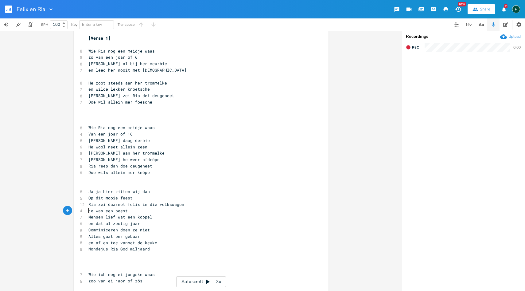
click at [130, 211] on pre "je was een beest" at bounding box center [198, 211] width 222 height 6
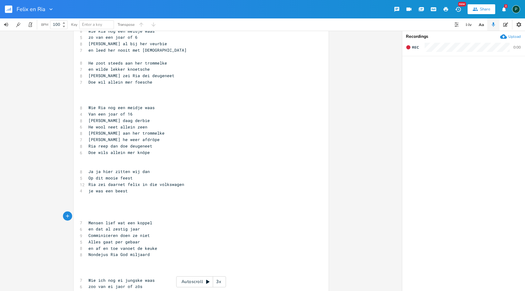
scroll to position [33, 0]
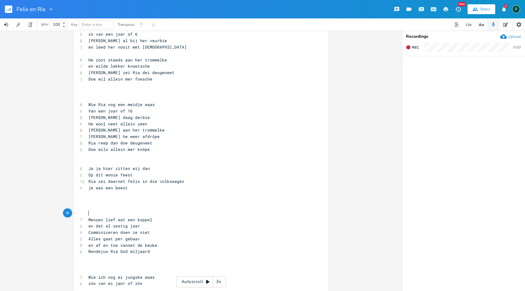
click at [111, 188] on span "je was een beest" at bounding box center [107, 188] width 39 height 6
type textarea "hij"
click at [91, 190] on pre "je was hij een beest" at bounding box center [198, 187] width 222 height 6
type textarea "onge"
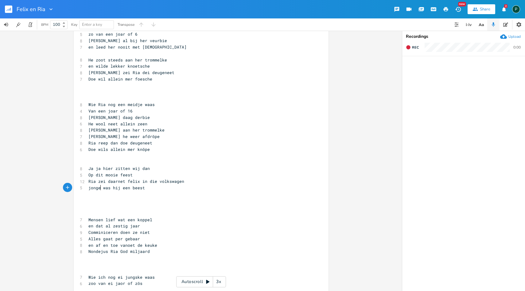
scroll to position [0, 9]
click at [140, 181] on span "Ria zei daarnet felix in die volkswagen" at bounding box center [136, 181] width 96 height 6
type textarea "toien"
type textarea "en"
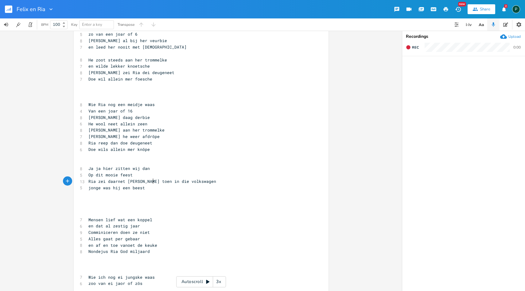
scroll to position [0, 5]
click at [127, 188] on span "jonge was hij een beest" at bounding box center [116, 188] width 56 height 6
drag, startPoint x: 119, startPoint y: 188, endPoint x: 82, endPoint y: 188, distance: 36.8
click at [82, 188] on div "jonge was hij x [Verse 1] ​ 8 Wie Ria nog een meidje waas 5 zo van een joar of …" at bounding box center [201, 237] width 255 height 473
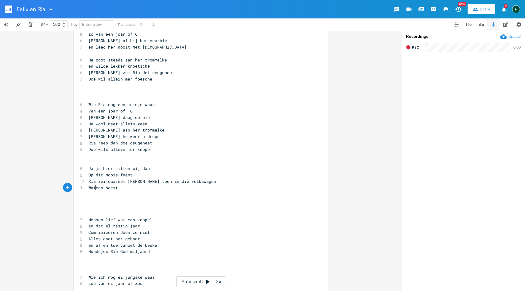
type textarea "Wat"
click at [123, 183] on span "Ria zei daarnet [PERSON_NAME] toen in die volkswagen" at bounding box center [152, 181] width 128 height 6
click at [88, 179] on span "Ria zei [PERSON_NAME] toen in die volkswagen" at bounding box center [142, 181] width 108 height 6
type textarea "Waar"
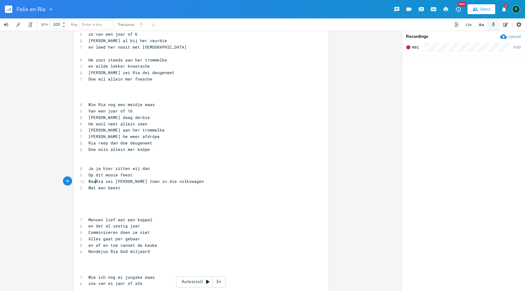
scroll to position [0, 10]
click at [143, 179] on span "Waar Ria zei [PERSON_NAME] toen in die volkswagen" at bounding box center [148, 181] width 120 height 6
click at [80, 180] on div "11" at bounding box center [80, 181] width 0 height 6
click at [88, 187] on span "Wat een beest" at bounding box center [104, 188] width 32 height 6
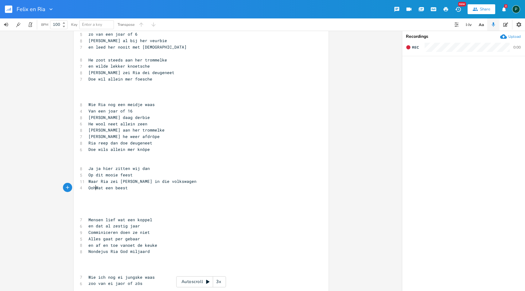
type textarea "Ooh"
type textarea "w"
click at [132, 189] on pre "Ooh wat een beest" at bounding box center [198, 187] width 222 height 6
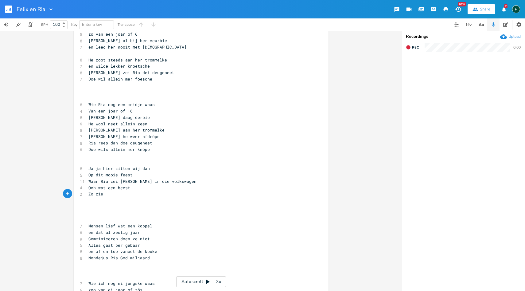
type textarea "Zo zie m"
type textarea "maar hjoie"
type textarea "oe die dingen kunnen lopen"
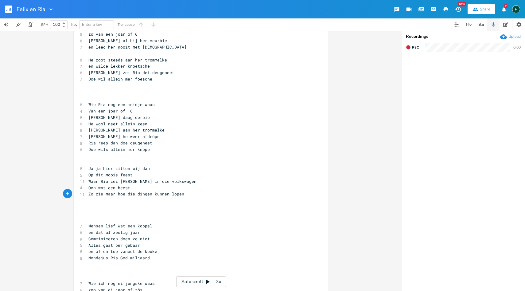
scroll to position [0, 51]
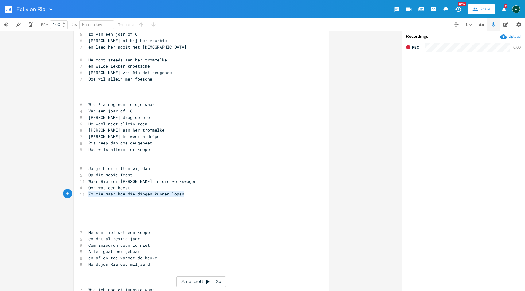
drag, startPoint x: 182, startPoint y: 194, endPoint x: 85, endPoint y: 194, distance: 96.7
click at [87, 194] on pre "Zo zie maar hoe die dingen kunnen lopen" at bounding box center [198, 194] width 222 height 6
type textarea "Ik zie haar lachen ze is zo lief"
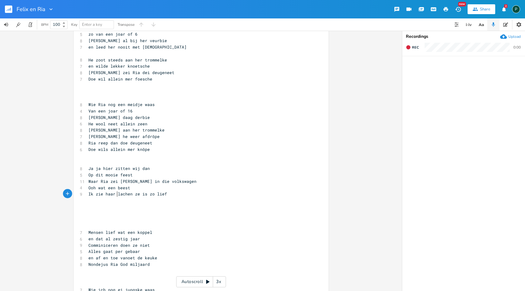
click at [115, 196] on span "Ik zie haar lachen ze is zo lief" at bounding box center [127, 194] width 79 height 6
type textarea "nu"
drag, startPoint x: 139, startPoint y: 194, endPoint x: 172, endPoint y: 192, distance: 32.6
click at [172, 192] on span "Ik zie haar nu lachen ze is zo lief" at bounding box center [131, 194] width 86 height 6
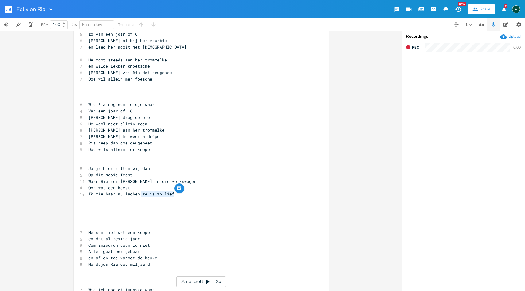
type textarea "ze is zo lief"
click at [172, 192] on span "Ik zie haar nu lachen ze is zo lief" at bounding box center [131, 194] width 86 height 6
type textarea "maar tegelijkte"
type textarea "ijf"
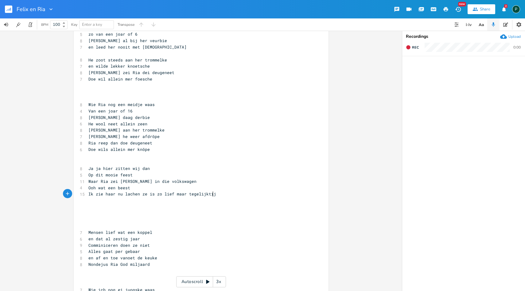
scroll to position [0, 4]
type textarea "d"
type textarea "d ondeugend"
drag, startPoint x: 175, startPoint y: 192, endPoint x: 137, endPoint y: 193, distance: 38.1
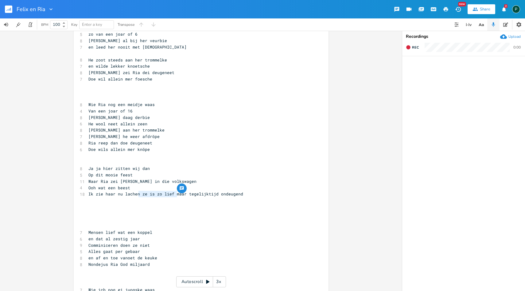
click at [137, 193] on span "Ik zie haar nu lachen ze is zo lief maar tegelijktijd ondeugend" at bounding box center [165, 194] width 155 height 6
type textarea "d en"
type textarea "m"
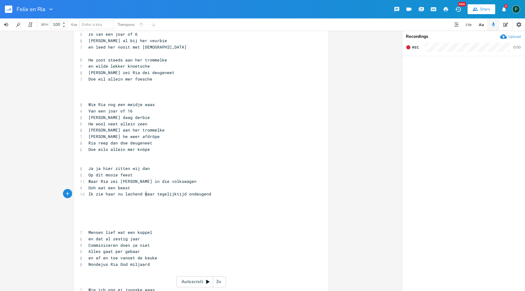
scroll to position [0, 4]
click at [184, 195] on span "Ik zie haar nu lachend maar tegelijktijd ondeugend" at bounding box center [149, 194] width 123 height 6
type textarea "heel"
click at [225, 195] on pre "Ik zie haar nu lachend maar tegelijktijd heel ondeugend" at bounding box center [198, 194] width 222 height 6
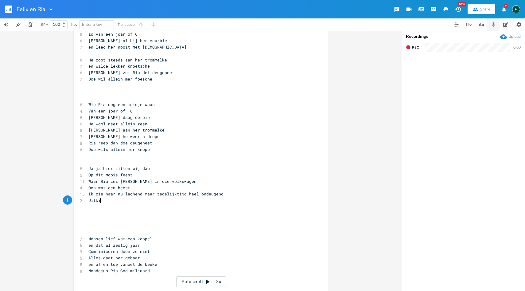
scroll to position [0, 9]
type textarea "Uitkijkend naar"
type textarea "r deze huelwijsnacht"
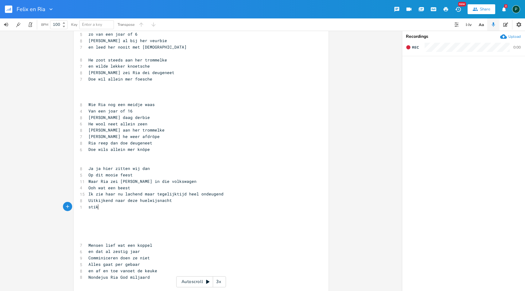
type textarea "stike"
type textarea "ekem dsus verhjeugend"
click at [111, 205] on span "stiekem dsus verheugend" at bounding box center [116, 207] width 56 height 6
click at [90, 207] on span "stiekem dus verheugend" at bounding box center [115, 207] width 54 height 6
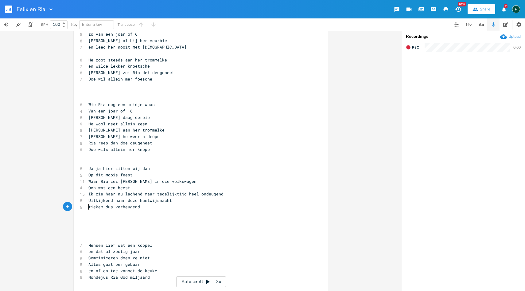
type textarea "S"
click at [108, 216] on pre "​" at bounding box center [198, 219] width 222 height 6
type textarea "oooo"
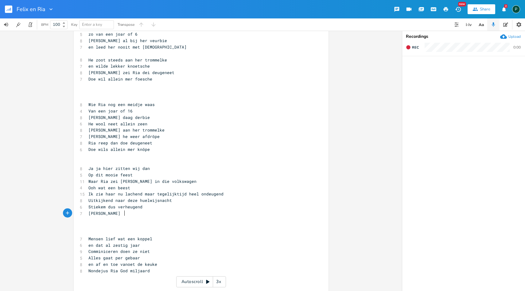
type textarea "[PERSON_NAME]"
type textarea "a yeeeeha"
click at [144, 200] on span "Uitkijkend naar deze huelwijsnacht" at bounding box center [129, 200] width 83 height 6
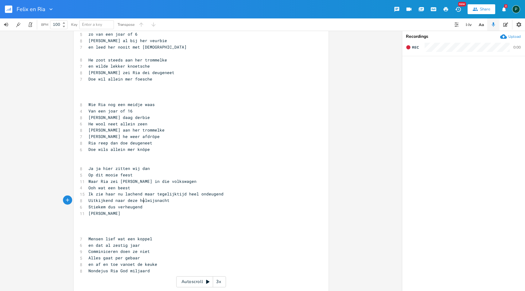
click at [147, 200] on span "Uitkijkend naar deze hulwijsnacht" at bounding box center [128, 200] width 81 height 6
type textarea "el"
click at [156, 201] on span "Uitkijkend naar deze hulwelijsnacht" at bounding box center [131, 200] width 86 height 6
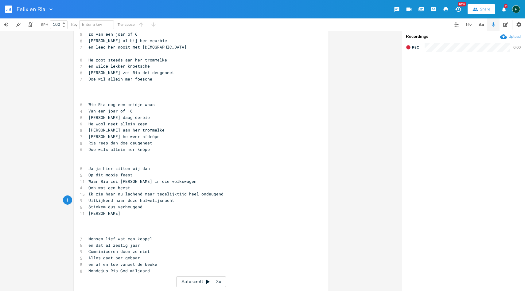
type textarea "k"
click at [176, 201] on pre "Uitkijkend naar deze hulwelijksnacht" at bounding box center [198, 200] width 222 height 6
click at [100, 232] on pre "​" at bounding box center [198, 232] width 222 height 6
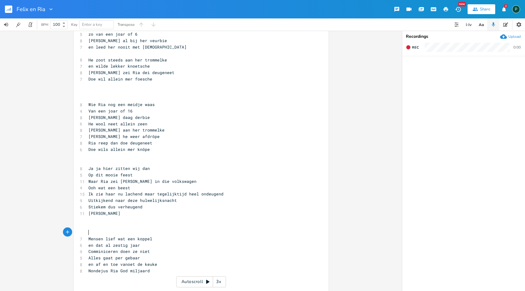
click at [98, 230] on pre "​" at bounding box center [198, 232] width 222 height 6
type textarea "Noe moet"
type textarea "Moet nu stooppen m"
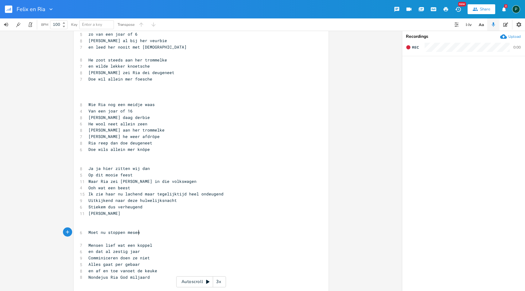
type textarea "ppen mesen"
type textarea "nsen"
type textarea "want ze ziujn ni"
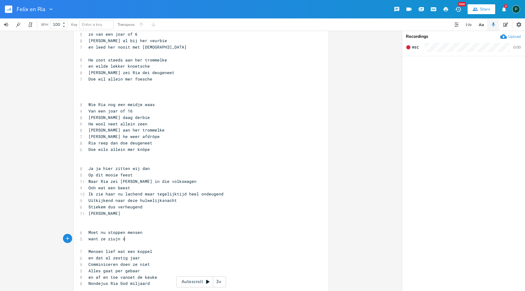
scroll to position [0, 28]
type textarea "jn niet mee te hid"
type textarea "oiuden"
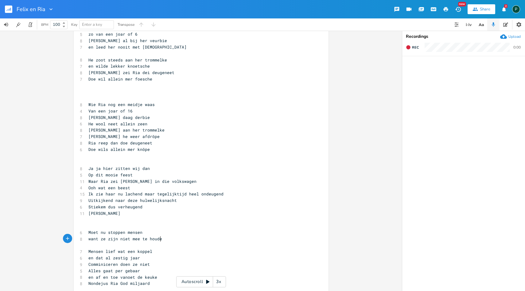
type textarea "uden"
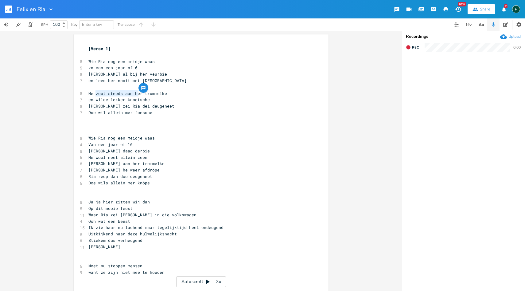
drag, startPoint x: 138, startPoint y: 92, endPoint x: 94, endPoint y: 92, distance: 44.2
click at [94, 92] on span "He zoot steeds aan her trommelke" at bounding box center [127, 94] width 79 height 6
type textarea "klauwde de keukskes oet her"
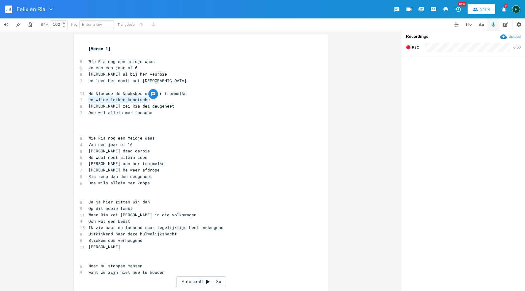
drag, startPoint x: 147, startPoint y: 99, endPoint x: 84, endPoint y: 98, distance: 62.6
click at [84, 98] on div "en wilde lekker knoetsche x [Verse 1] ​ 8 Wie Ria nog een meidje waas 5 zo van …" at bounding box center [201, 293] width 255 height 518
type textarea "Klauwd"
type textarea "de he her keukske"
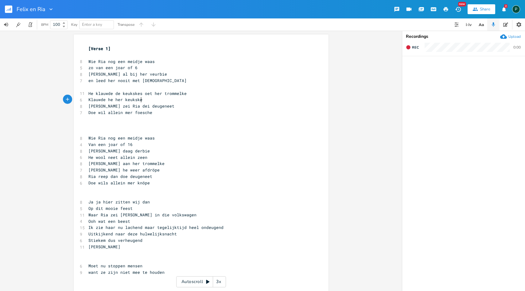
scroll to position [0, 33]
drag, startPoint x: 149, startPoint y: 92, endPoint x: 85, endPoint y: 91, distance: 63.9
click at [87, 91] on pre "He klauwde de keukskes oet her trommelke" at bounding box center [198, 93] width 222 height 6
type textarea "He klauwde de keukskes oet"
click at [148, 93] on span "He klauwde de keukskes oet her trommelke" at bounding box center [137, 94] width 98 height 6
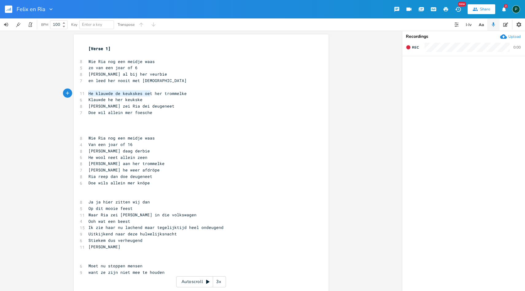
drag, startPoint x: 149, startPoint y: 93, endPoint x: 84, endPoint y: 93, distance: 64.5
click at [84, 93] on div "He klauwde de keukskes oet x [Verse 1] ​ 8 Wie Ria nog een meidje waas 5 zo van…" at bounding box center [201, 293] width 255 height 518
type textarea "He zoot toen aan"
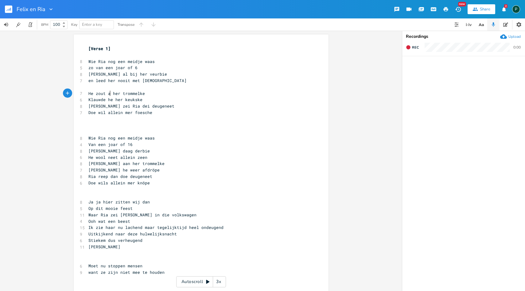
type textarea "ut aan"
click at [88, 99] on span "Klauwde he her keukske" at bounding box center [115, 100] width 54 height 6
type textarea "H"
type textarea "e"
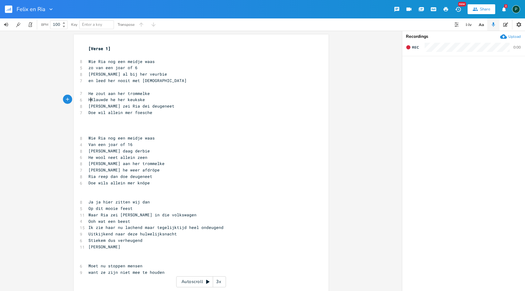
scroll to position [0, 3]
click at [92, 100] on span "He Klauwde he her keukske" at bounding box center [118, 100] width 61 height 6
type textarea "En"
click at [96, 100] on span "En Klauwde he her keukske" at bounding box center [118, 100] width 61 height 6
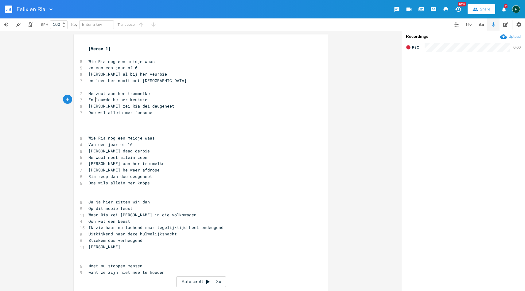
type textarea "k"
click at [127, 99] on span "En klauwde he her keukske" at bounding box center [118, 100] width 61 height 6
type textarea "een"
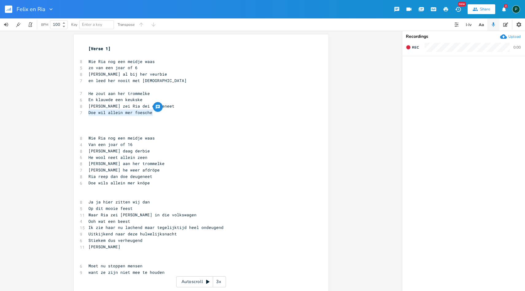
drag, startPoint x: 150, startPoint y: 111, endPoint x: 79, endPoint y: 113, distance: 71.5
click at [87, 113] on div "7 Doe wil allein mer foesche" at bounding box center [198, 112] width 222 height 6
type textarea "Ich zet dich in het heukse"
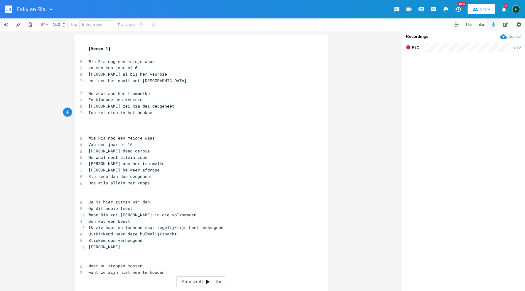
click at [105, 124] on pre "​" at bounding box center [198, 125] width 222 height 6
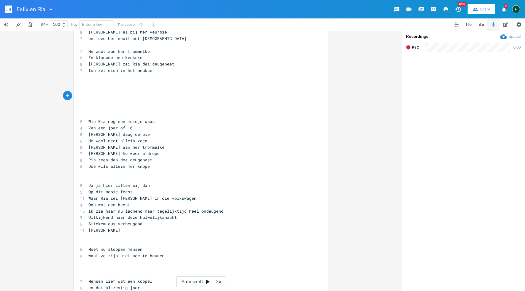
scroll to position [0, 0]
